Goal: Navigation & Orientation: Find specific page/section

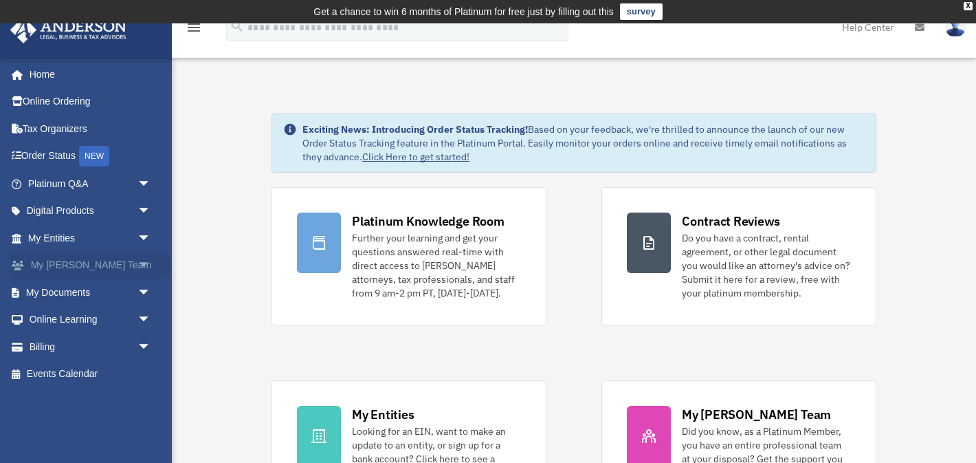
click at [49, 268] on link "My Anderson Team arrow_drop_down" at bounding box center [91, 266] width 162 height 28
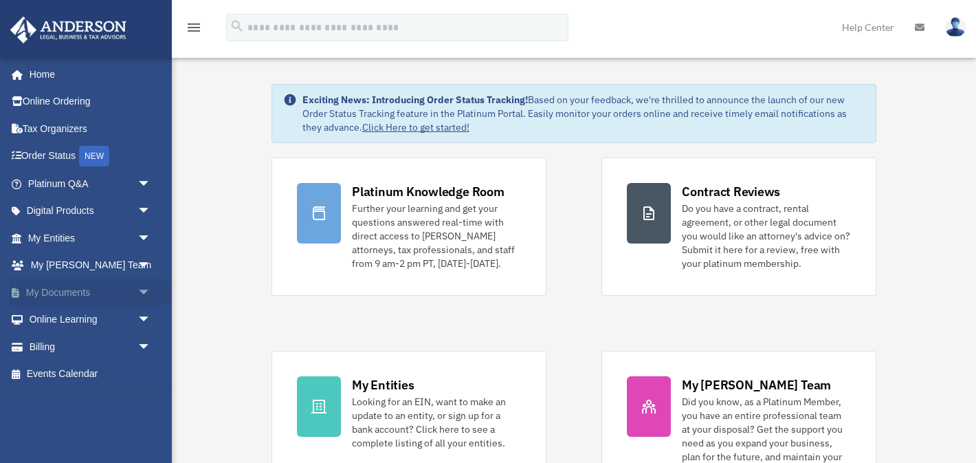
scroll to position [28, 0]
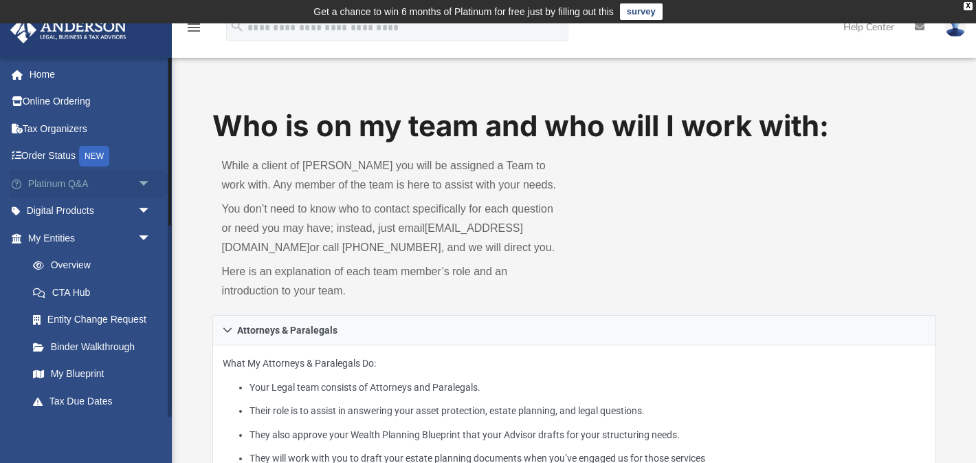
click at [146, 178] on span "arrow_drop_down" at bounding box center [152, 184] width 28 height 28
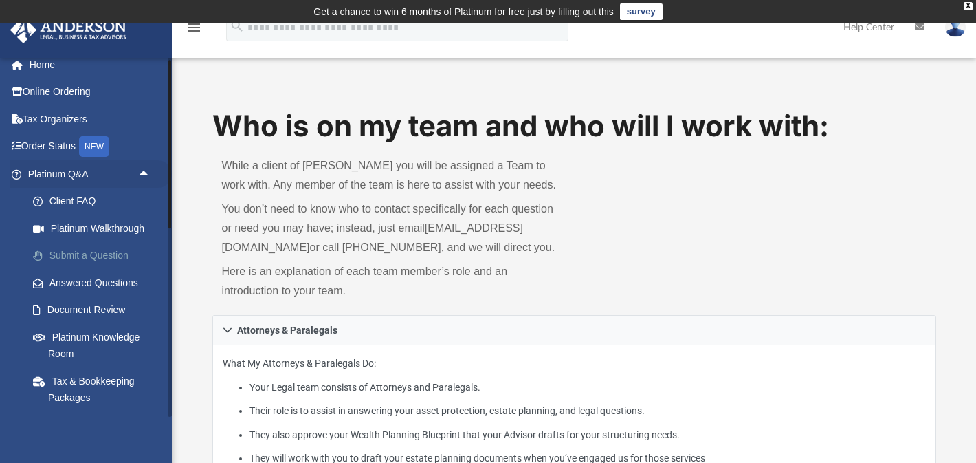
scroll to position [21, 0]
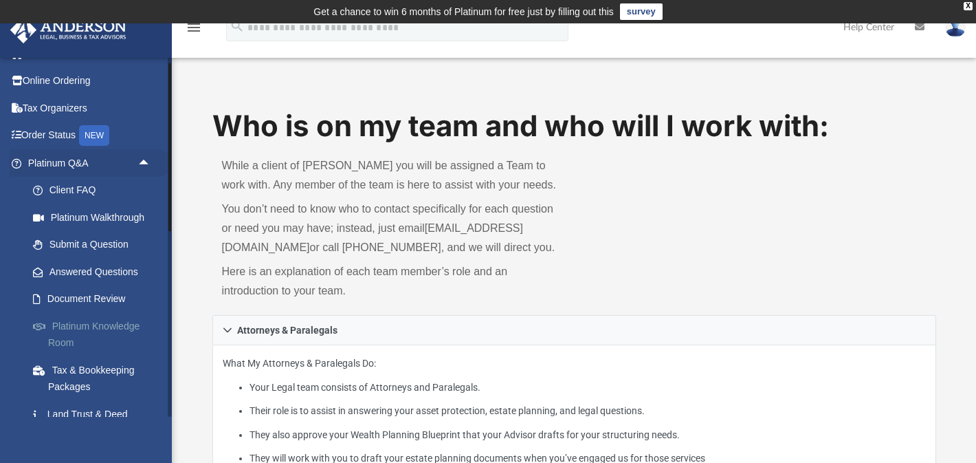
click at [72, 328] on link "Platinum Knowledge Room" at bounding box center [95, 334] width 153 height 44
